Goal: Transaction & Acquisition: Purchase product/service

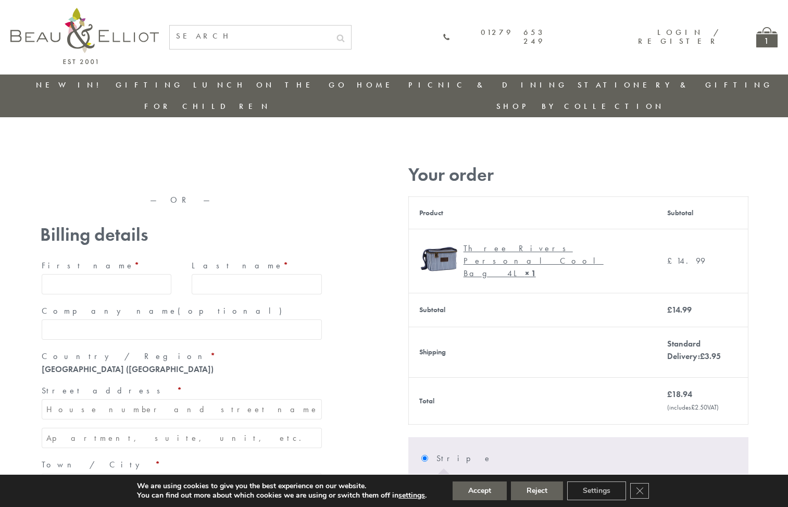
type input "[EMAIL_ADDRESS][DOMAIN_NAME]"
type input "[PERSON_NAME]"
type input "23, [GEOGRAPHIC_DATA], [GEOGRAPHIC_DATA]"
type input "[GEOGRAPHIC_DATA]"
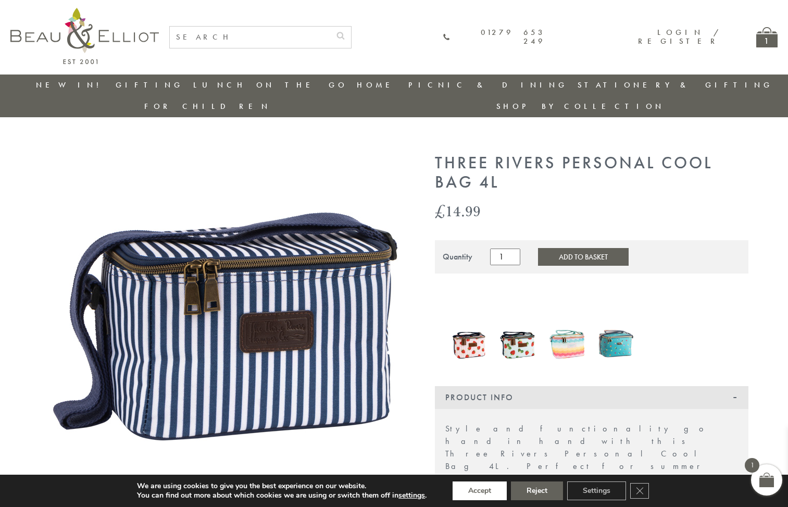
click at [480, 491] on button "Accept" at bounding box center [480, 490] width 54 height 19
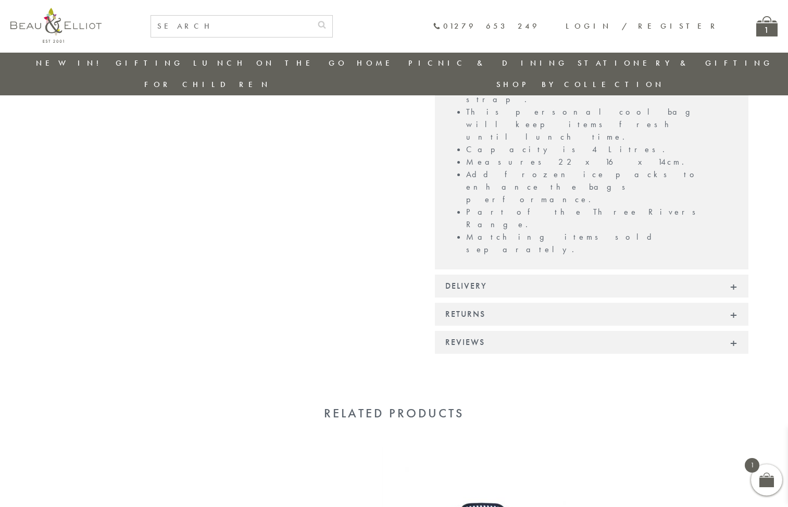
scroll to position [624, 0]
